Goal: Task Accomplishment & Management: Use online tool/utility

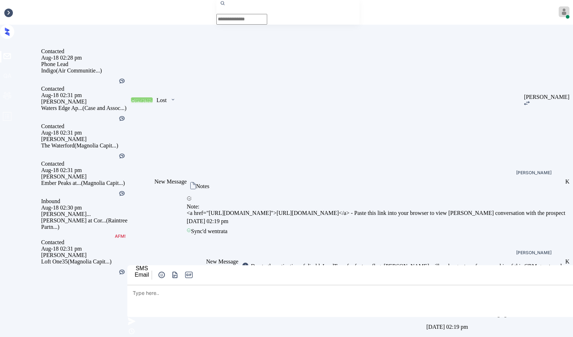
scroll to position [844, 0]
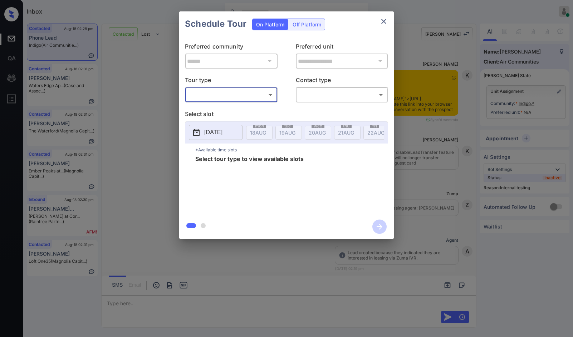
scroll to position [844, 0]
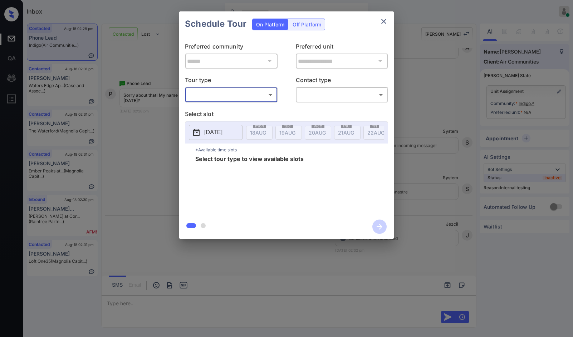
click at [214, 94] on body "Inbox Jezcil Usanastre Online Set yourself offline Set yourself on break Profil…" at bounding box center [286, 168] width 573 height 337
click at [211, 115] on div at bounding box center [286, 168] width 573 height 337
click at [137, 110] on div "**********" at bounding box center [286, 125] width 573 height 251
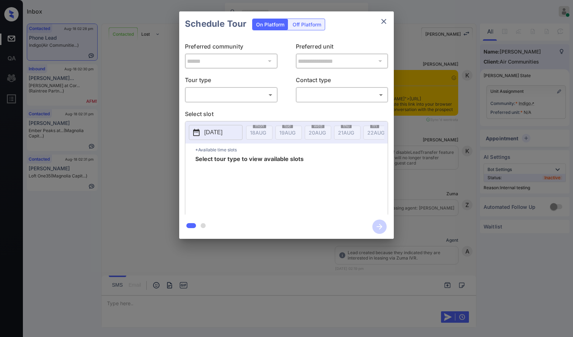
scroll to position [856, 0]
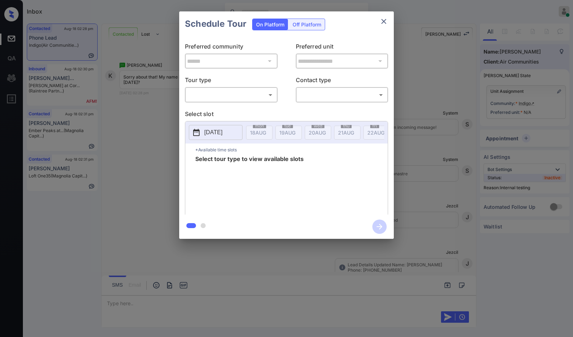
click at [258, 95] on body "Inbox Jezcil Usanastre Online Set yourself offline Set yourself on break Profil…" at bounding box center [286, 168] width 573 height 337
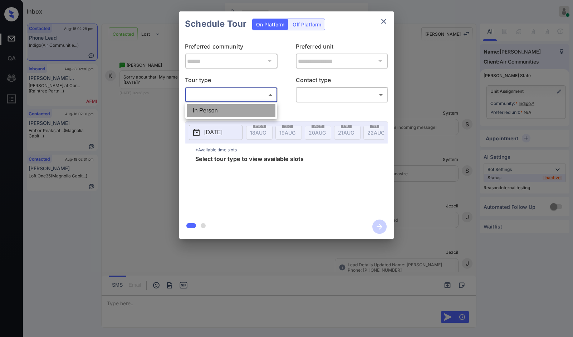
click at [249, 110] on li "In Person" at bounding box center [231, 110] width 88 height 13
type input "********"
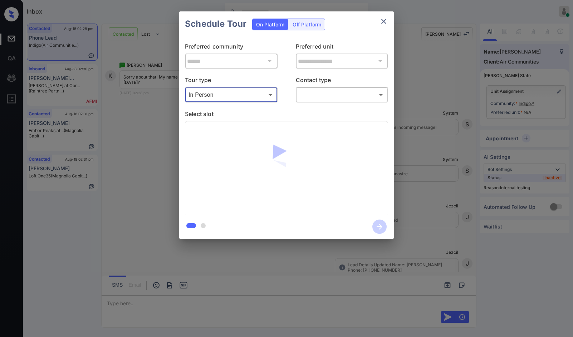
click at [304, 98] on body "Inbox Jezcil Usanastre Online Set yourself offline Set yourself on break Profil…" at bounding box center [286, 168] width 573 height 337
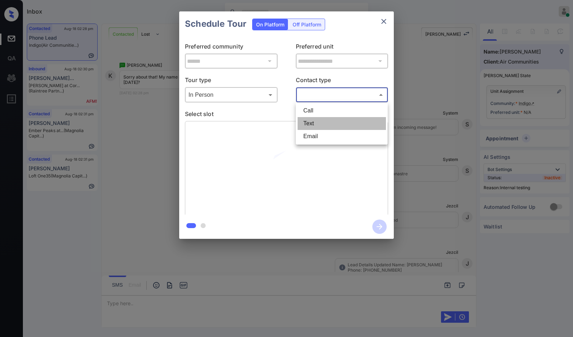
click at [313, 122] on li "Text" at bounding box center [341, 123] width 88 height 13
type input "****"
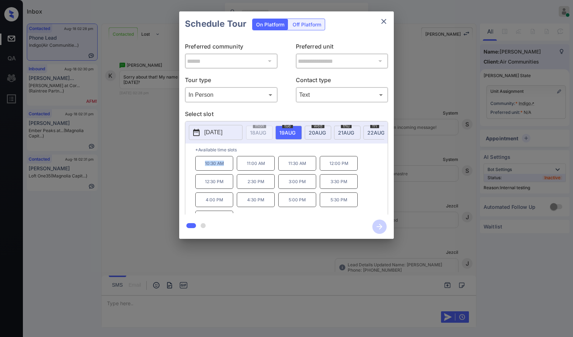
drag, startPoint x: 193, startPoint y: 169, endPoint x: 224, endPoint y: 171, distance: 31.2
click at [224, 171] on div "*Available time slots 10:30 AM 11:00 AM 11:30 AM 12:00 PM 12:30 PM 2:30 PM 3:00…" at bounding box center [286, 180] width 202 height 73
copy p "10:30 AM"
drag, startPoint x: 226, startPoint y: 213, endPoint x: 247, endPoint y: 209, distance: 21.0
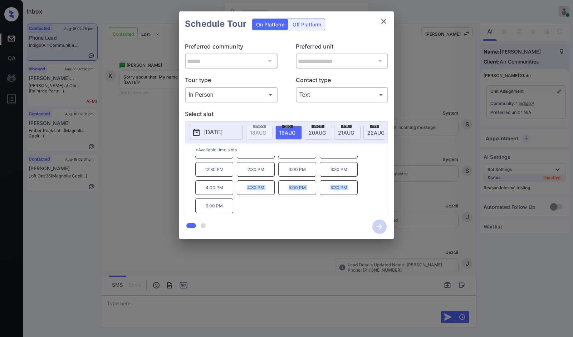
click at [247, 209] on div "10:30 AM 11:00 AM 11:30 AM 12:00 PM 12:30 PM 2:30 PM 3:00 PM 3:30 PM 4:00 PM 4:…" at bounding box center [291, 184] width 192 height 57
click at [246, 213] on div "10:30 AM 11:00 AM 11:30 AM 12:00 PM 12:30 PM 2:30 PM 3:00 PM 3:30 PM 4:00 PM 4:…" at bounding box center [291, 184] width 192 height 57
drag, startPoint x: 214, startPoint y: 211, endPoint x: 207, endPoint y: 210, distance: 7.2
click at [207, 210] on p "6:00 PM" at bounding box center [214, 206] width 38 height 15
click at [201, 209] on p "6:00 PM" at bounding box center [214, 206] width 38 height 15
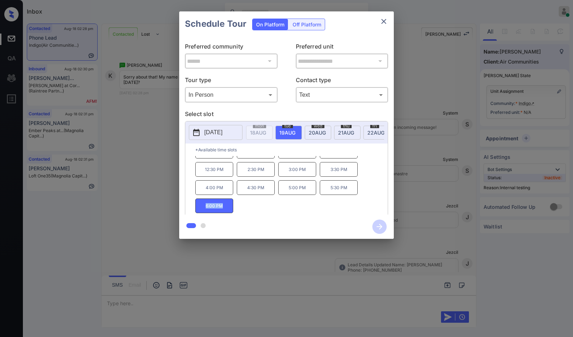
drag, startPoint x: 202, startPoint y: 209, endPoint x: 221, endPoint y: 208, distance: 18.9
click at [221, 208] on p "6:00 PM" at bounding box center [214, 206] width 38 height 15
copy p "6:00 PM"
click at [102, 146] on div "**********" at bounding box center [286, 125] width 573 height 251
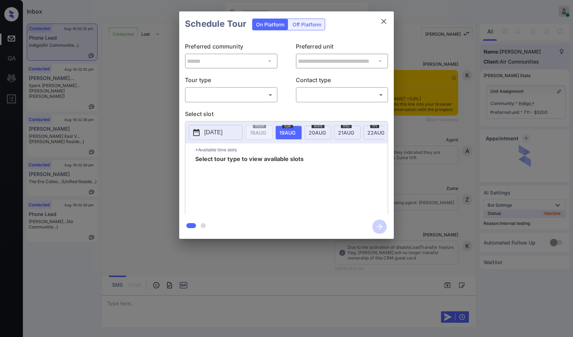
scroll to position [1610, 0]
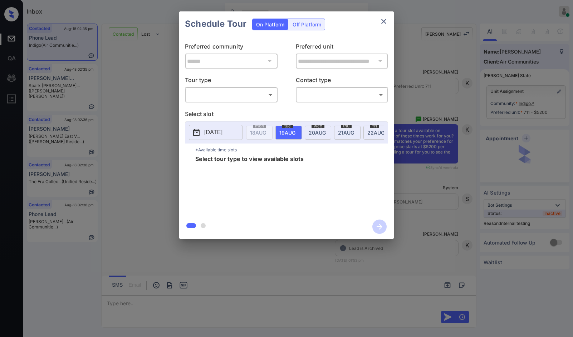
click at [235, 95] on body "Inbox Jezcil Usanastre Online Set yourself offline Set yourself on break Profil…" at bounding box center [286, 168] width 573 height 337
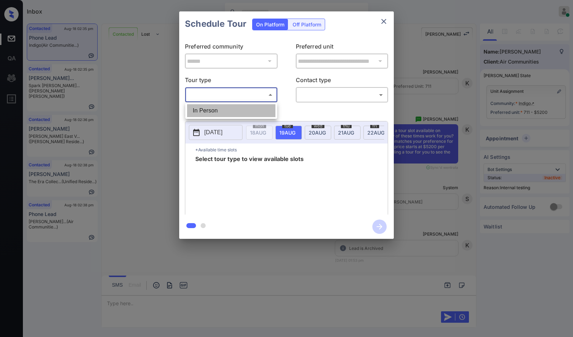
click at [242, 111] on li "In Person" at bounding box center [231, 110] width 88 height 13
type input "********"
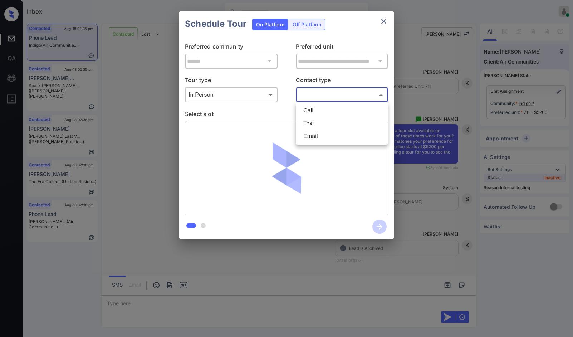
click at [379, 89] on body "Inbox Jezcil Usanastre Online Set yourself offline Set yourself on break Profil…" at bounding box center [286, 168] width 573 height 337
click at [327, 120] on li "Text" at bounding box center [341, 123] width 88 height 13
type input "****"
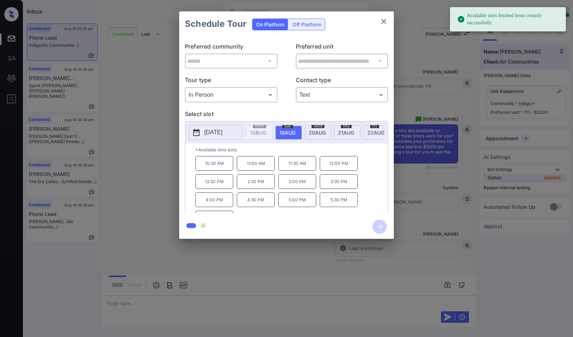
drag, startPoint x: 255, startPoint y: 144, endPoint x: 259, endPoint y: 142, distance: 4.7
click at [259, 140] on div "mon 18 AUG tue 19 AUG wed 20 AUG thu 21 AUG fri 22 AUG sat 23 AUG sun 24 AUG mo…" at bounding box center [315, 132] width 138 height 15
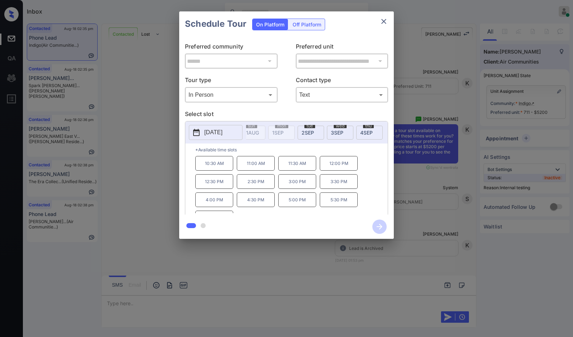
scroll to position [0, 394]
click at [370, 130] on div "thu 4 SEP" at bounding box center [364, 133] width 26 height 14
click at [124, 135] on div "**********" at bounding box center [286, 125] width 573 height 251
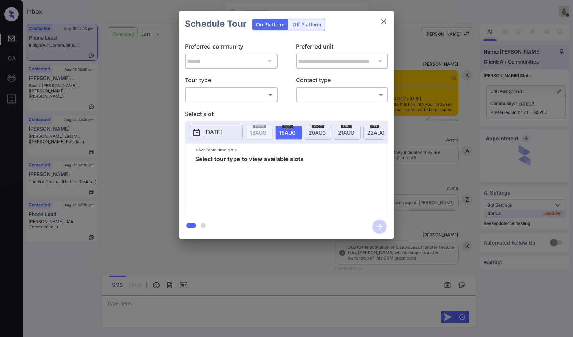
scroll to position [2622, 0]
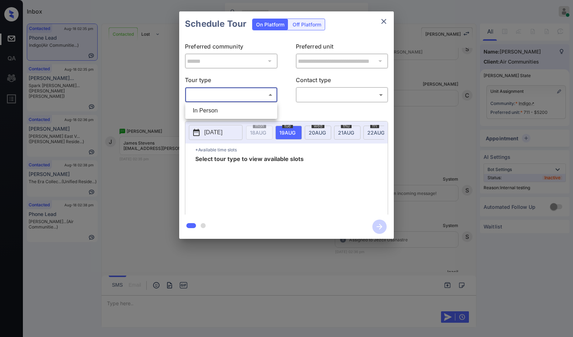
click at [224, 96] on body "Inbox Jezcil Usanastre Online Set yourself offline Set yourself on break Profil…" at bounding box center [286, 168] width 573 height 337
click at [222, 105] on li "In Person" at bounding box center [231, 110] width 88 height 13
type input "********"
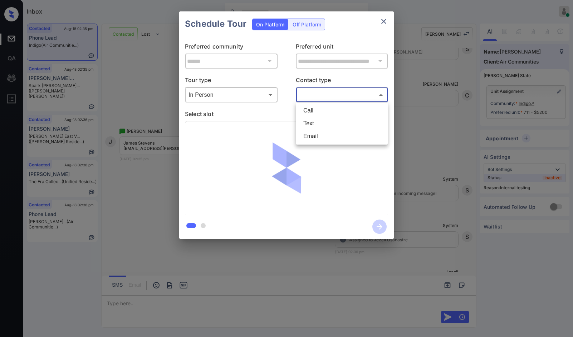
click at [308, 93] on body "Inbox Jezcil Usanastre Online Set yourself offline Set yourself on break Profil…" at bounding box center [286, 168] width 573 height 337
click at [317, 119] on li "Text" at bounding box center [341, 123] width 88 height 13
type input "****"
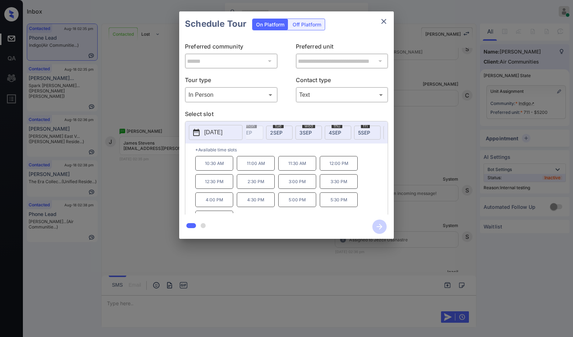
scroll to position [0, 441]
drag, startPoint x: 308, startPoint y: 135, endPoint x: 308, endPoint y: 141, distance: 5.4
click at [308, 136] on div "thu 4 SEP" at bounding box center [316, 133] width 26 height 14
click at [226, 165] on p "10:30 AM" at bounding box center [214, 163] width 38 height 15
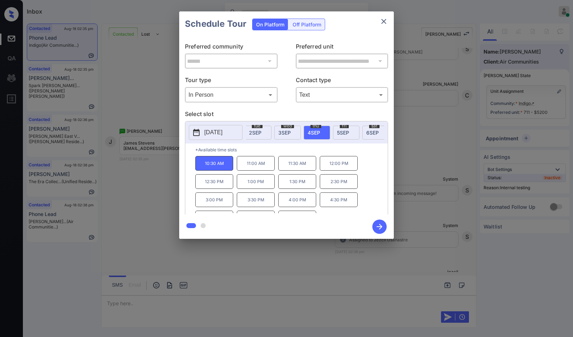
click at [374, 223] on icon "button" at bounding box center [379, 227] width 14 height 14
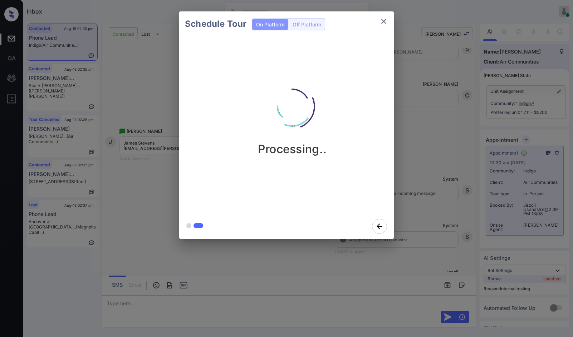
click at [141, 166] on div "Schedule Tour On Platform Off Platform Processing.." at bounding box center [286, 125] width 573 height 251
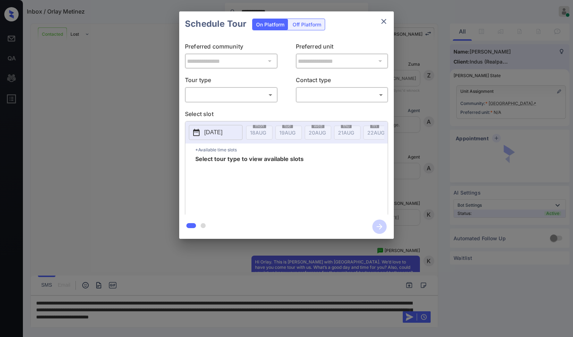
scroll to position [1111, 0]
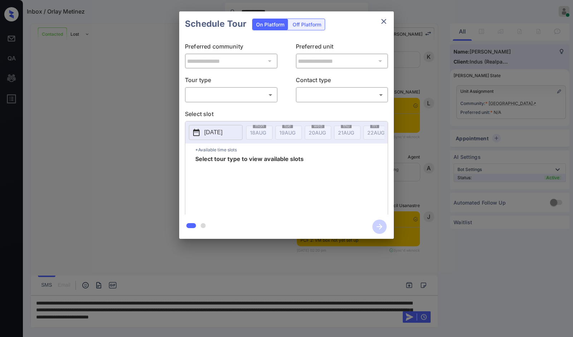
click at [255, 98] on body "**********" at bounding box center [286, 168] width 573 height 337
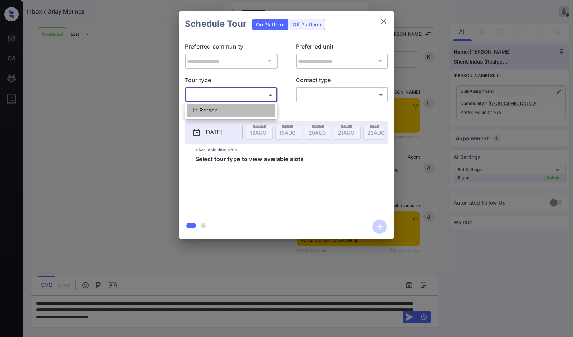
click at [229, 109] on li "In Person" at bounding box center [231, 110] width 88 height 13
type input "********"
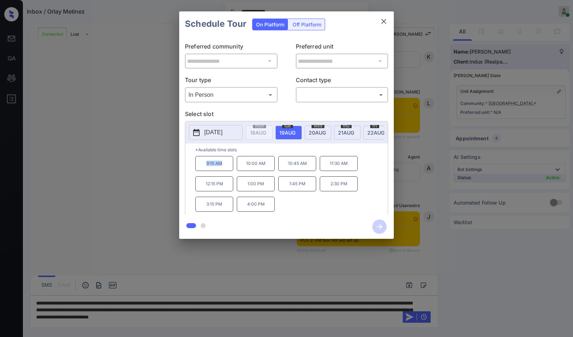
drag, startPoint x: 206, startPoint y: 166, endPoint x: 223, endPoint y: 167, distance: 16.8
click at [223, 167] on p "9:15 AM" at bounding box center [214, 163] width 38 height 15
copy p "9:15 AM"
drag, startPoint x: 238, startPoint y: 211, endPoint x: 266, endPoint y: 214, distance: 28.1
click at [266, 212] on p "4:00 PM" at bounding box center [256, 204] width 38 height 15
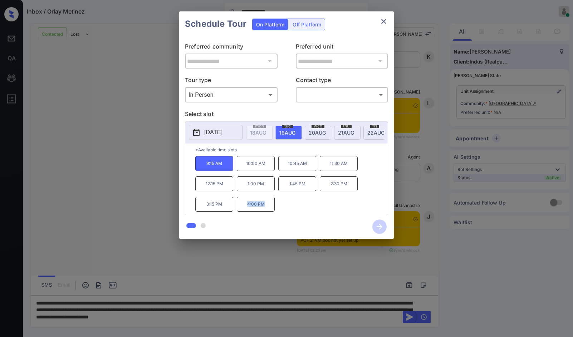
copy p "4:00 PM"
click at [83, 158] on div "**********" at bounding box center [286, 125] width 573 height 251
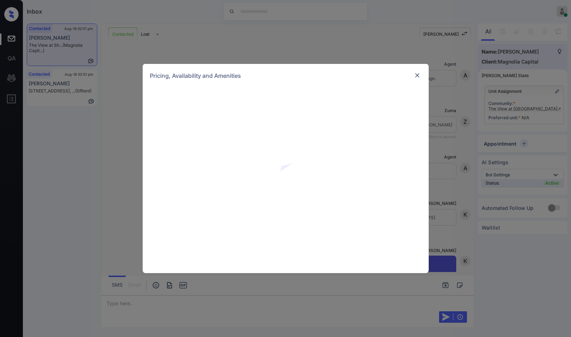
scroll to position [780, 0]
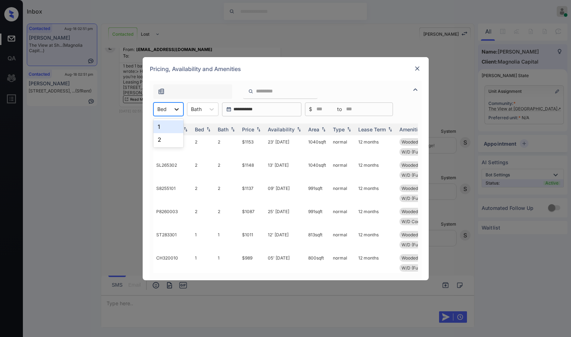
click at [176, 106] on icon at bounding box center [176, 109] width 7 height 7
drag, startPoint x: 167, startPoint y: 130, endPoint x: 218, endPoint y: 133, distance: 51.6
click at [167, 130] on div "1" at bounding box center [168, 126] width 30 height 13
click at [258, 132] on img at bounding box center [258, 129] width 7 height 5
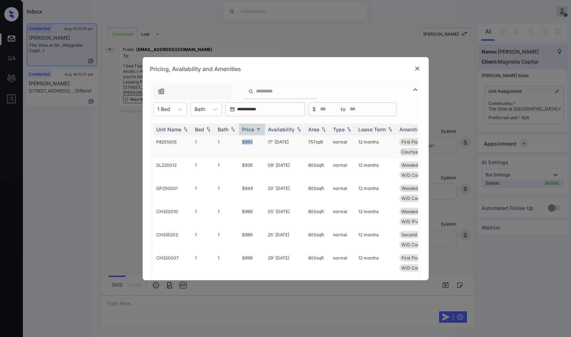
drag, startPoint x: 235, startPoint y: 145, endPoint x: 255, endPoint y: 145, distance: 20.0
click at [253, 145] on tr "P8251005 1 1 $893 17' [DATE] 757 sqft normal 12 months First Floor Upgrade Floo…" at bounding box center [340, 146] width 374 height 23
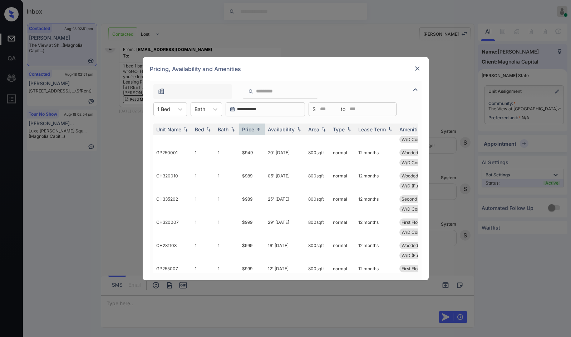
scroll to position [143, 0]
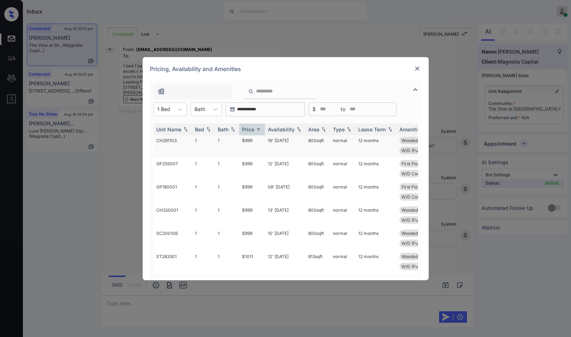
click at [251, 138] on td "$999" at bounding box center [252, 145] width 26 height 23
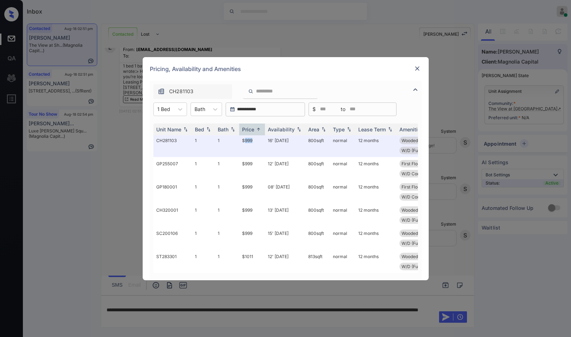
click at [420, 67] on img at bounding box center [417, 68] width 7 height 7
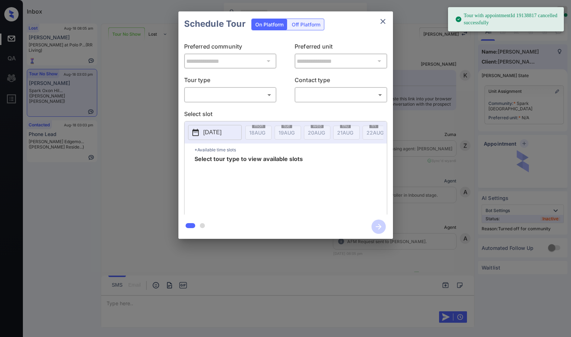
scroll to position [3013, 0]
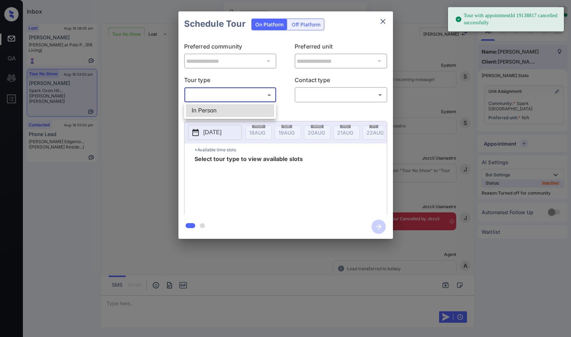
click at [207, 93] on body "Tour with appointmentId 19138817 cancelled successfully Inbox Jezcil Usanastre …" at bounding box center [285, 168] width 571 height 337
click at [205, 108] on li "In Person" at bounding box center [230, 110] width 88 height 13
type input "********"
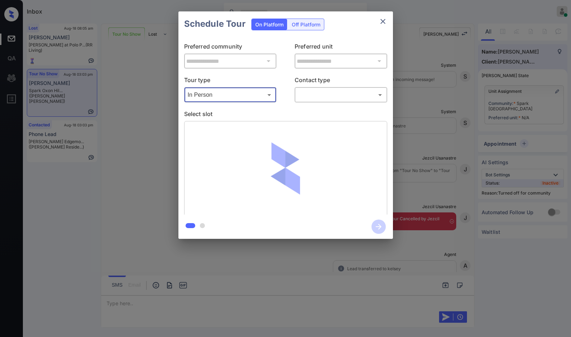
click at [345, 94] on body "Inbox Jezcil Usanastre Online Set yourself offline Set yourself on break Profil…" at bounding box center [285, 168] width 571 height 337
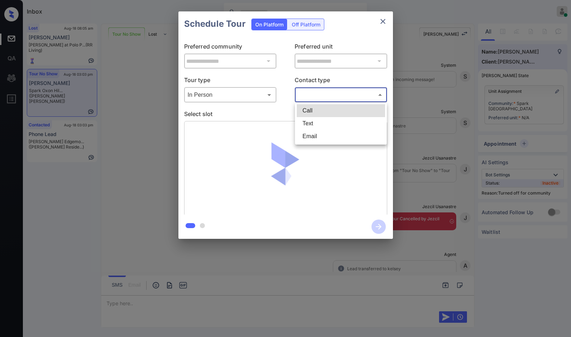
click at [318, 131] on li "Email" at bounding box center [341, 136] width 88 height 13
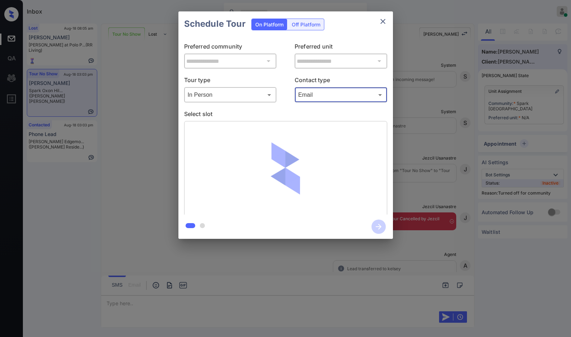
click at [336, 85] on p "Contact type" at bounding box center [341, 81] width 93 height 11
click at [338, 92] on body "Inbox Jezcil Usanastre Online Set yourself offline Set yourself on break Profil…" at bounding box center [285, 168] width 571 height 337
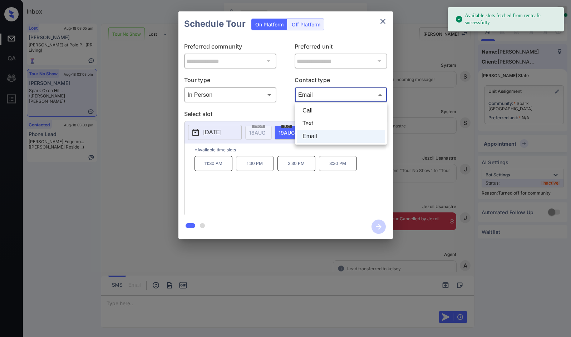
click at [335, 125] on li "Text" at bounding box center [341, 123] width 88 height 13
type input "****"
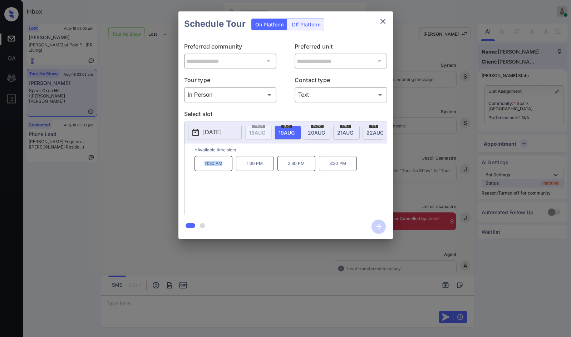
drag, startPoint x: 191, startPoint y: 175, endPoint x: 227, endPoint y: 174, distance: 36.5
click at [227, 174] on div "*Available time slots 11:30 AM 1:30 PM 2:30 PM 3:30 PM" at bounding box center [285, 180] width 202 height 73
copy p "11:30 AM"
drag, startPoint x: 244, startPoint y: 166, endPoint x: 267, endPoint y: 168, distance: 23.0
click at [267, 168] on p "1:30 PM" at bounding box center [255, 163] width 38 height 15
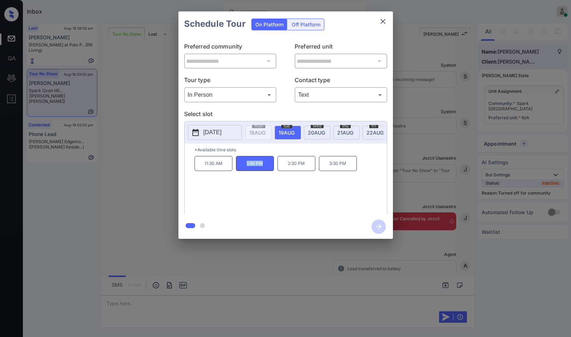
copy p "1:30 PM"
drag, startPoint x: 327, startPoint y: 175, endPoint x: 361, endPoint y: 173, distance: 34.4
click at [361, 173] on div "11:30 AM 1:30 PM 2:30 PM 3:30 PM" at bounding box center [290, 184] width 192 height 57
copy p "3:30 PM"
click at [119, 173] on div "**********" at bounding box center [285, 125] width 571 height 251
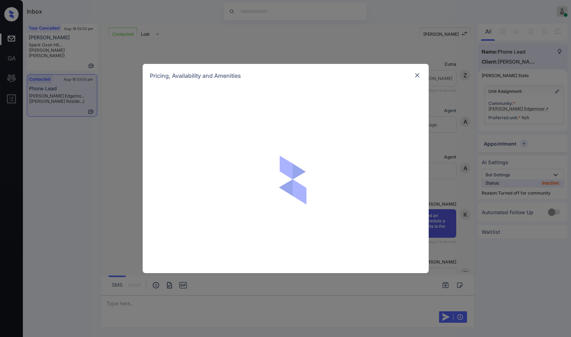
scroll to position [737, 0]
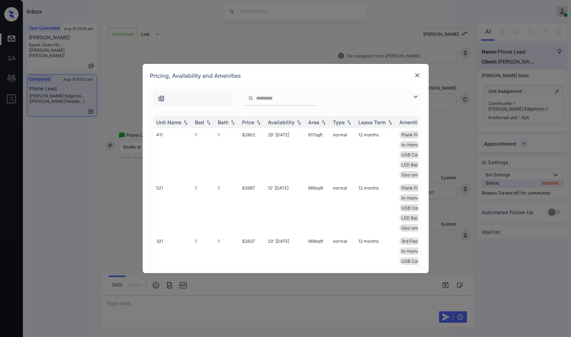
drag, startPoint x: 415, startPoint y: 98, endPoint x: 245, endPoint y: 106, distance: 170.0
click at [415, 98] on img at bounding box center [415, 97] width 9 height 9
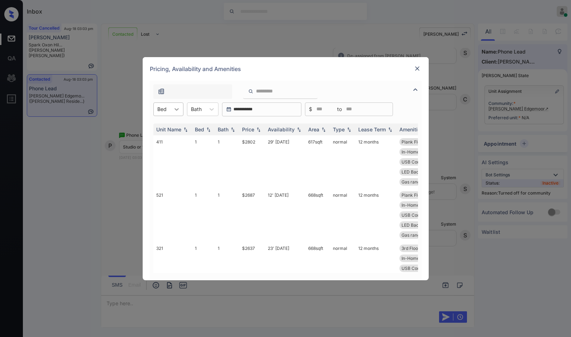
click at [173, 108] on icon at bounding box center [176, 109] width 7 height 7
click at [158, 127] on div "1" at bounding box center [168, 126] width 30 height 13
click at [262, 130] on img at bounding box center [258, 129] width 7 height 5
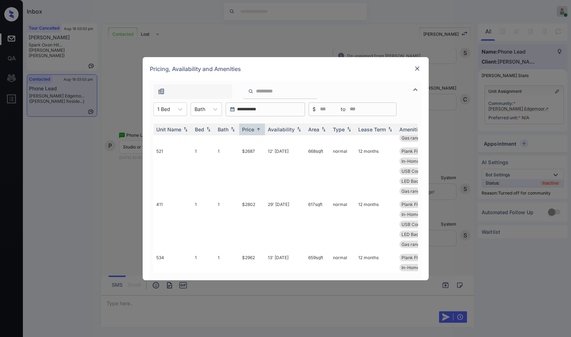
scroll to position [0, 0]
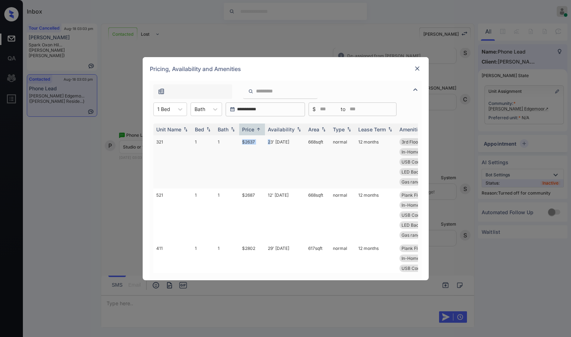
drag, startPoint x: 235, startPoint y: 147, endPoint x: 270, endPoint y: 145, distance: 34.7
click at [270, 145] on tr "321 1 1 $2637 23' [DATE] 668 sqft normal 12 months 3rd Floor Plank Flooring ...…" at bounding box center [340, 161] width 374 height 53
click at [266, 144] on td "23' [DATE]" at bounding box center [285, 161] width 40 height 53
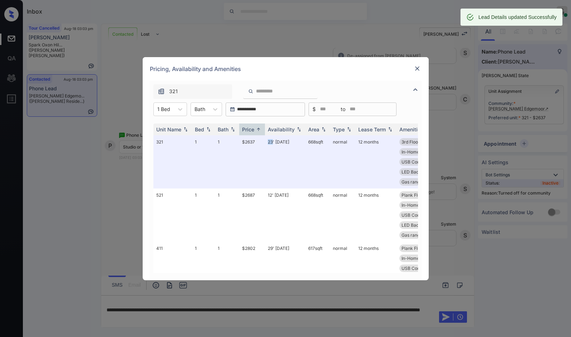
drag, startPoint x: 430, startPoint y: 61, endPoint x: 425, endPoint y: 64, distance: 5.9
click at [429, 62] on div "**********" at bounding box center [285, 168] width 571 height 337
click at [418, 67] on img at bounding box center [417, 68] width 7 height 7
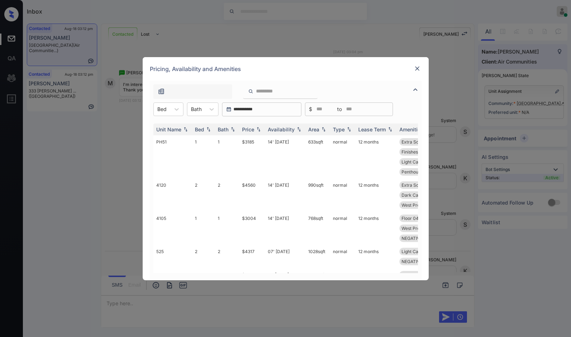
scroll to position [965, 0]
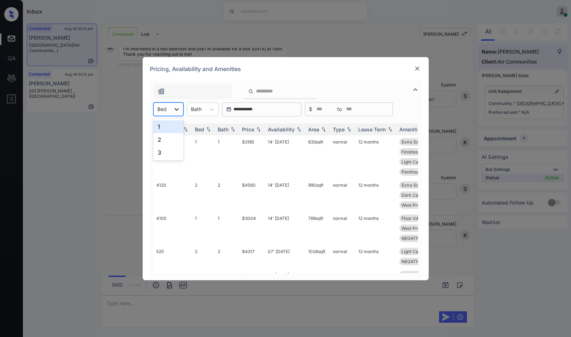
click at [181, 109] on div at bounding box center [176, 109] width 13 height 13
drag, startPoint x: 174, startPoint y: 140, endPoint x: 263, endPoint y: 149, distance: 89.1
click at [174, 141] on div "2" at bounding box center [168, 139] width 30 height 13
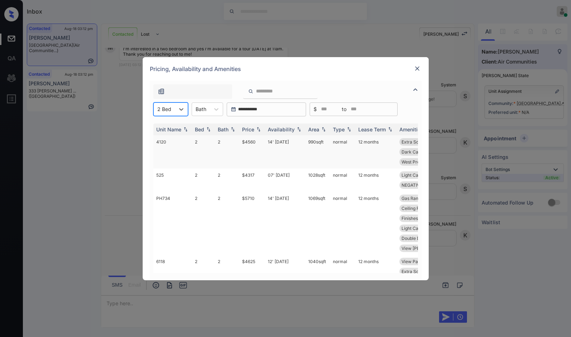
click at [266, 144] on td "14' [DATE]" at bounding box center [285, 151] width 40 height 33
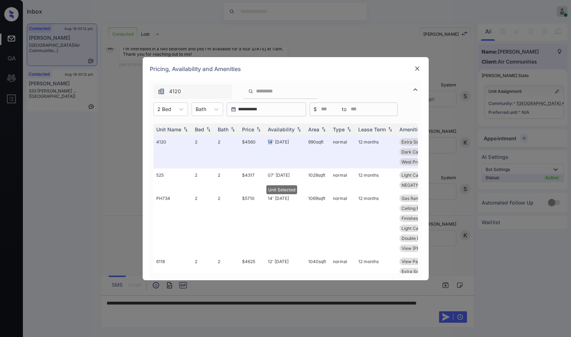
click at [420, 68] on img at bounding box center [417, 68] width 7 height 7
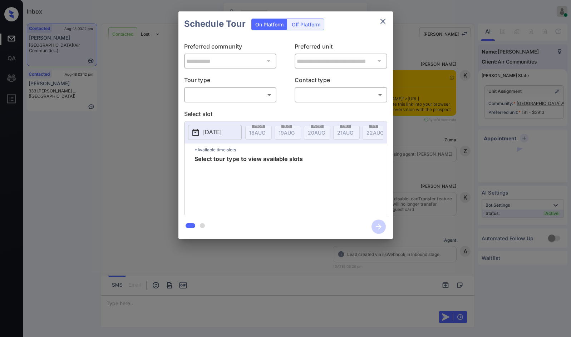
scroll to position [879, 0]
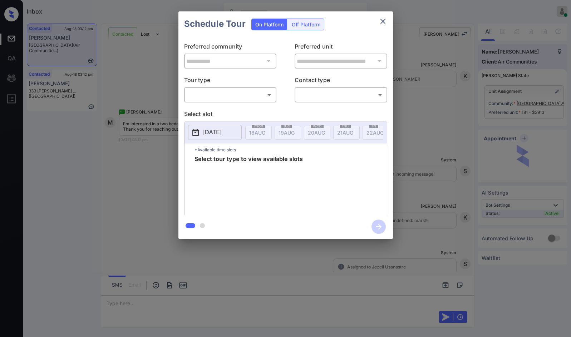
click at [413, 73] on div "**********" at bounding box center [285, 125] width 571 height 251
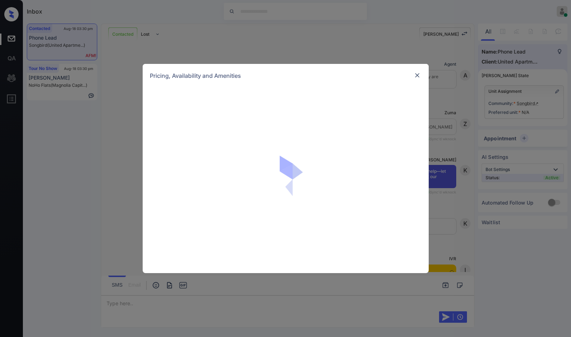
scroll to position [641, 0]
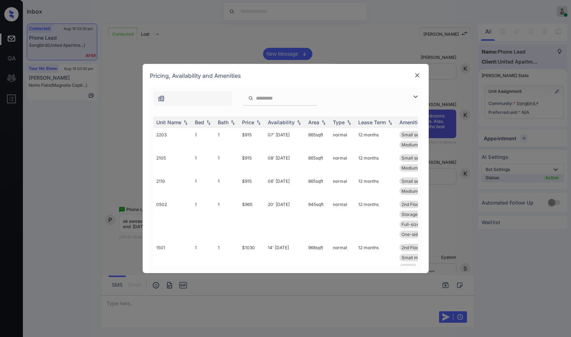
click at [413, 97] on img at bounding box center [415, 97] width 9 height 9
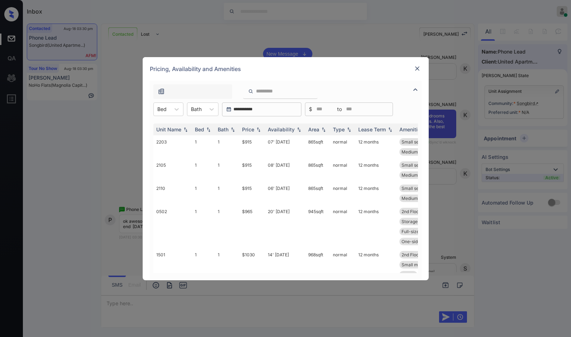
click at [314, 45] on div "**********" at bounding box center [285, 168] width 571 height 337
click at [286, 53] on div "**********" at bounding box center [285, 168] width 571 height 337
click at [416, 66] on img at bounding box center [417, 68] width 7 height 7
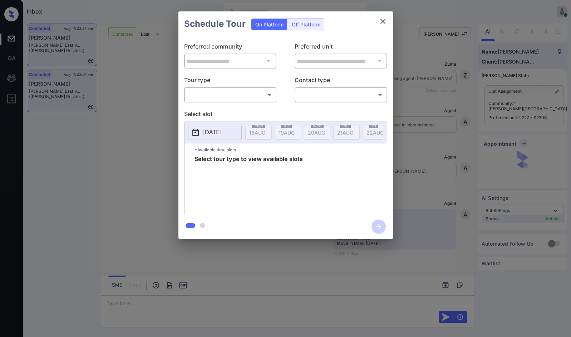
scroll to position [2092, 0]
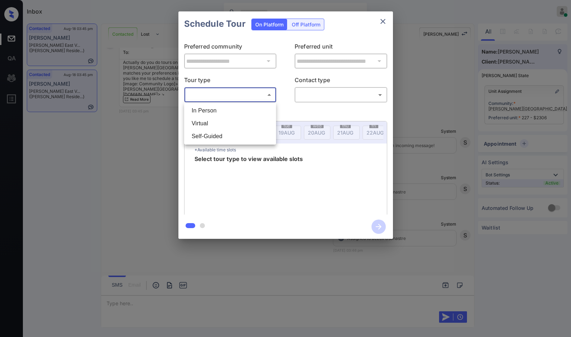
drag, startPoint x: 243, startPoint y: 90, endPoint x: 243, endPoint y: 96, distance: 5.7
click at [243, 96] on body "Inbox Jezcil Usanastre Online Set yourself offline Set yourself on break Profil…" at bounding box center [285, 168] width 571 height 337
click at [235, 111] on li "In Person" at bounding box center [230, 110] width 88 height 13
type input "********"
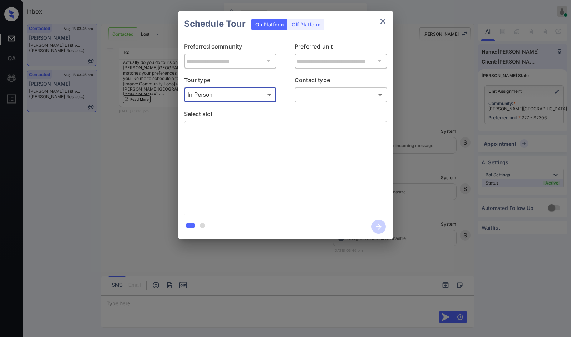
click at [316, 94] on body "Inbox Jezcil Usanastre Online Set yourself offline Set yourself on break Profil…" at bounding box center [285, 168] width 571 height 337
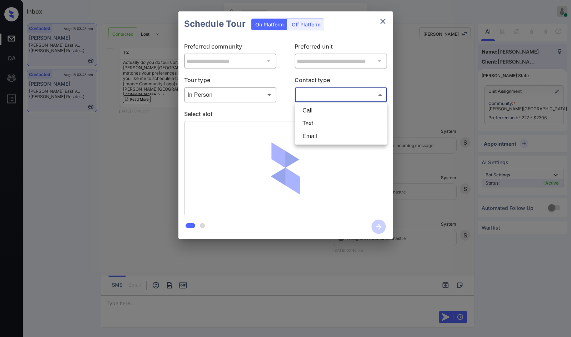
click at [320, 126] on li "Text" at bounding box center [341, 123] width 88 height 13
type input "****"
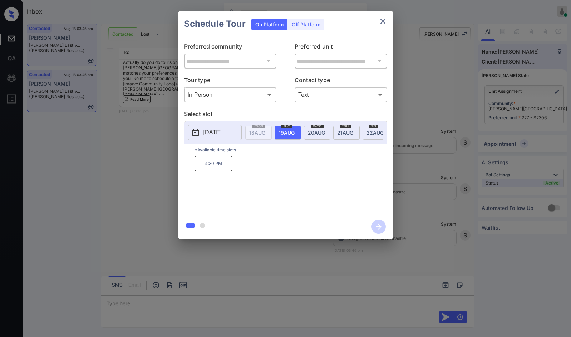
click at [220, 134] on p "[DATE]" at bounding box center [212, 132] width 18 height 9
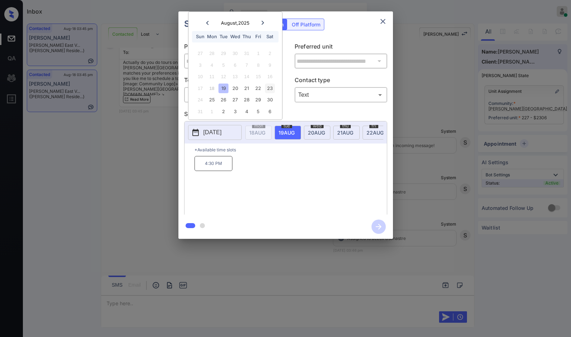
click at [270, 88] on div "23" at bounding box center [270, 89] width 10 height 10
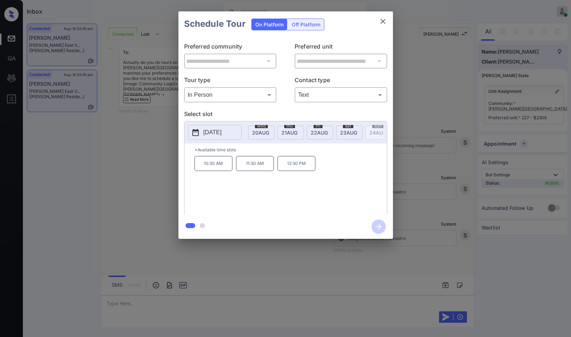
scroll to position [0, 116]
click at [149, 134] on span "23 AUG" at bounding box center [141, 133] width 16 height 6
drag, startPoint x: 202, startPoint y: 174, endPoint x: 222, endPoint y: 177, distance: 21.0
click at [222, 177] on div "10:30 AM 11:30 AM 12:30 PM" at bounding box center [290, 184] width 192 height 57
copy p "10:30 AM"
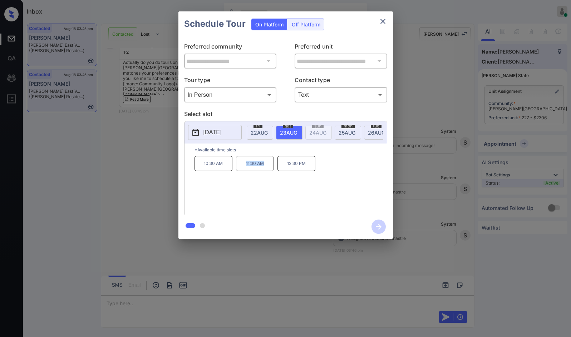
drag, startPoint x: 237, startPoint y: 177, endPoint x: 271, endPoint y: 177, distance: 34.7
click at [271, 177] on div "10:30 AM 11:30 AM 12:30 PM" at bounding box center [290, 184] width 192 height 57
copy p "11:30 AM"
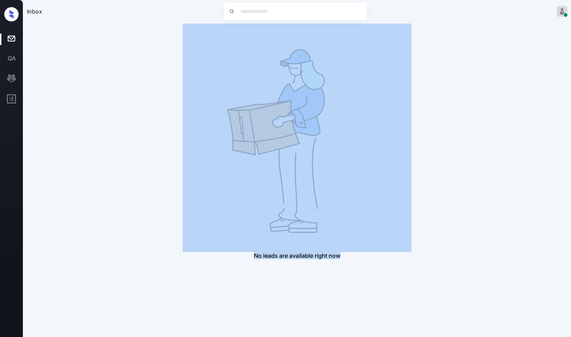
drag, startPoint x: 290, startPoint y: 172, endPoint x: 320, endPoint y: 169, distance: 30.5
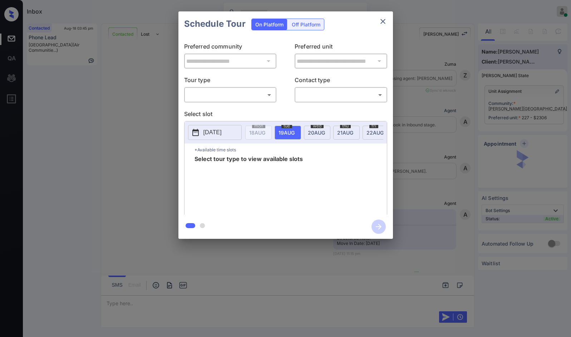
scroll to position [2092, 0]
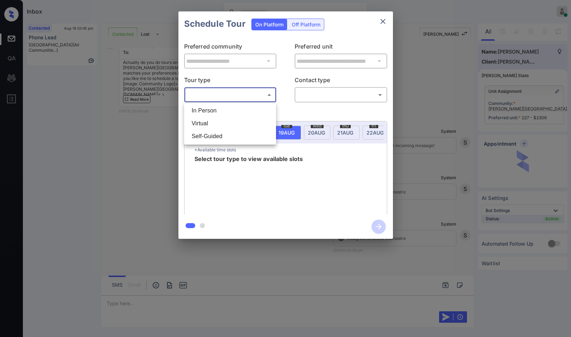
click at [212, 95] on body "Inbox Jezcil Usanastre Online Set yourself offline Set yourself on break Profil…" at bounding box center [285, 168] width 571 height 337
click at [214, 107] on li "In Person" at bounding box center [230, 110] width 88 height 13
type input "********"
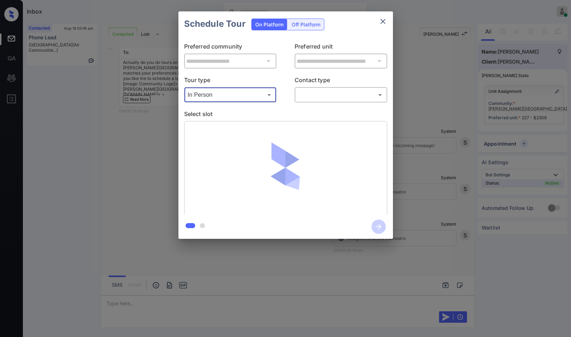
click at [323, 99] on body "Inbox Jezcil Usanastre Online Set yourself offline Set yourself on break Profil…" at bounding box center [285, 168] width 571 height 337
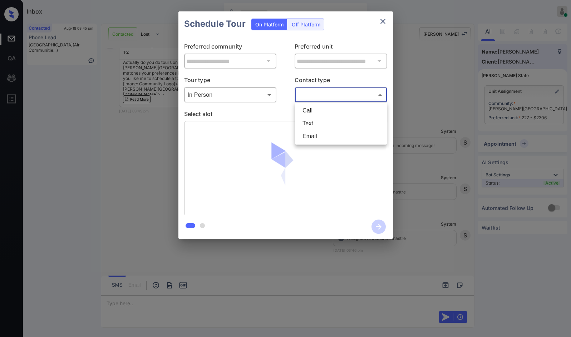
click at [325, 117] on li "Call" at bounding box center [341, 110] width 88 height 13
click at [330, 98] on body "Inbox Jezcil Usanastre Online Set yourself offline Set yourself on break Profil…" at bounding box center [285, 168] width 571 height 337
click at [326, 121] on li "Text" at bounding box center [341, 123] width 88 height 13
type input "****"
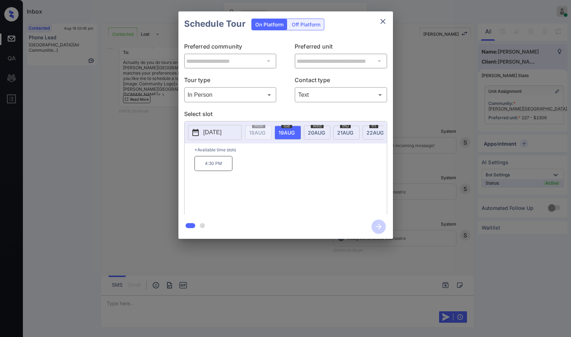
scroll to position [0, 100]
drag, startPoint x: 305, startPoint y: 125, endPoint x: 306, endPoint y: 136, distance: 11.2
click at [166, 125] on span "sat" at bounding box center [158, 126] width 13 height 4
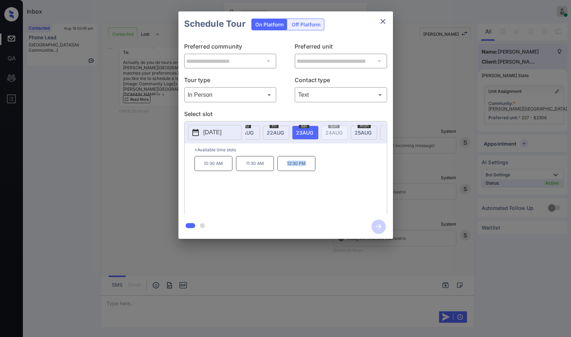
drag, startPoint x: 287, startPoint y: 170, endPoint x: 274, endPoint y: 171, distance: 12.5
click at [311, 170] on p "12:30 PM" at bounding box center [296, 163] width 38 height 15
copy p "12:30 PM"
click at [135, 159] on div "**********" at bounding box center [285, 125] width 571 height 251
